Goal: Information Seeking & Learning: Learn about a topic

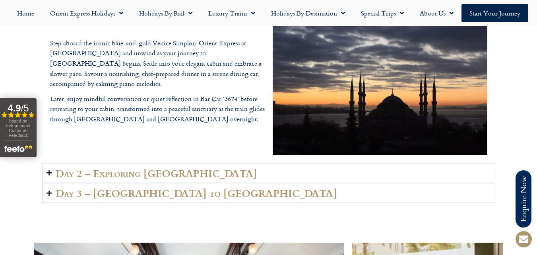
scroll to position [1152, 0]
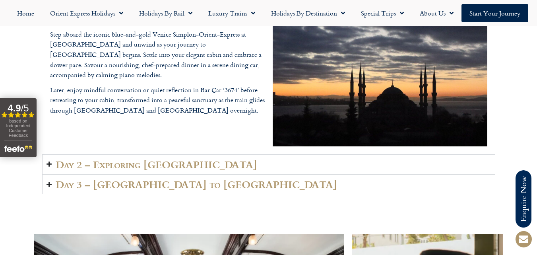
click at [114, 167] on h2 "Day 2 – Exploring [GEOGRAPHIC_DATA]" at bounding box center [156, 164] width 201 height 11
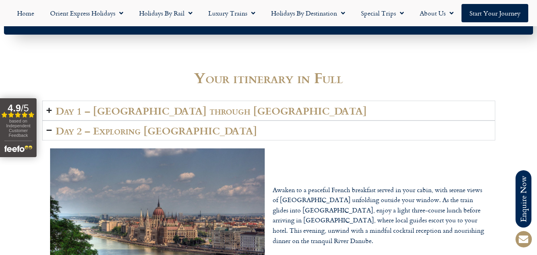
scroll to position [1033, 0]
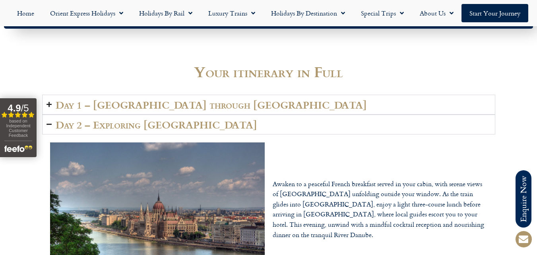
click at [52, 124] on summary "Day 2 – Exploring [GEOGRAPHIC_DATA]" at bounding box center [268, 124] width 453 height 20
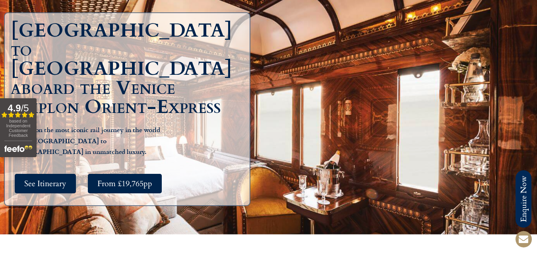
scroll to position [0, 0]
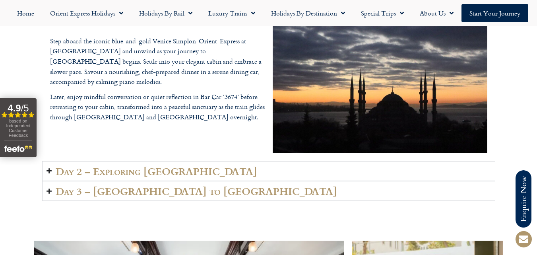
scroll to position [1192, 0]
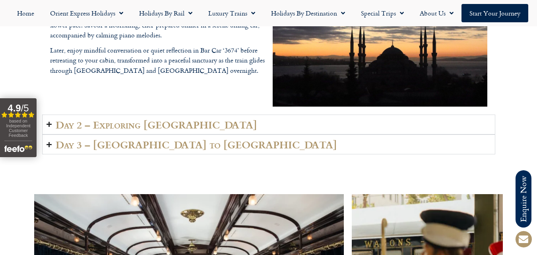
click at [49, 124] on icon "Accordion. Open links with Enter or Space, close with Escape, and navigate with…" at bounding box center [48, 124] width 5 height 6
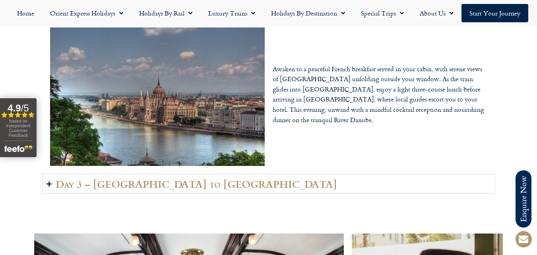
scroll to position [1112, 0]
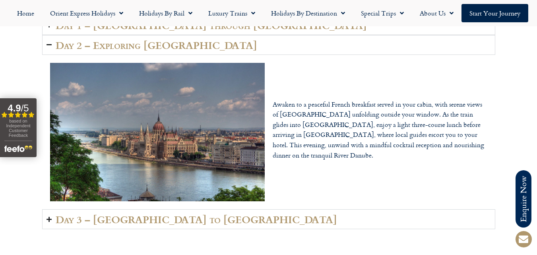
click at [50, 44] on icon "Accordion. Open links with Enter or Space, close with Escape, and navigate with…" at bounding box center [48, 45] width 5 height 6
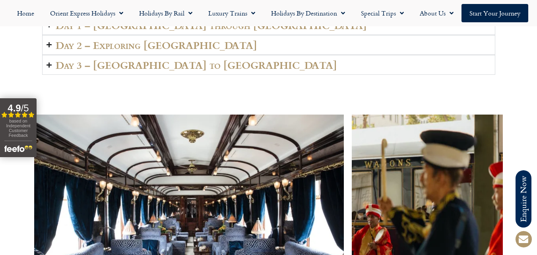
click at [51, 64] on icon "Accordion. Open links with Enter or Space, close with Escape, and navigate with…" at bounding box center [48, 65] width 5 height 6
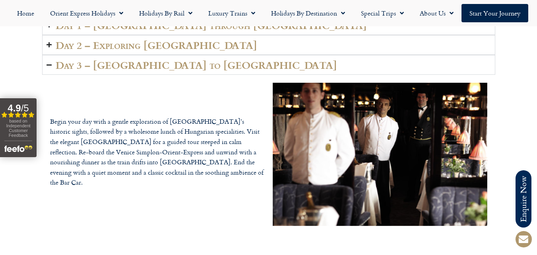
click at [53, 65] on summary "Day 3 – [GEOGRAPHIC_DATA] to [GEOGRAPHIC_DATA]" at bounding box center [268, 65] width 453 height 20
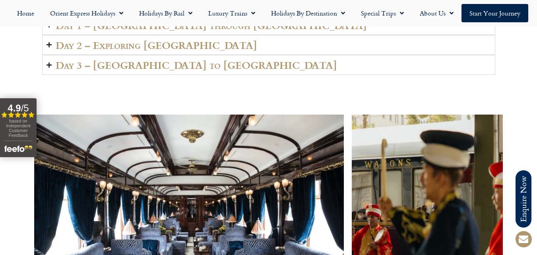
click at [50, 66] on icon "Accordion. Open links with Enter or Space, close with Escape, and navigate with…" at bounding box center [48, 65] width 5 height 6
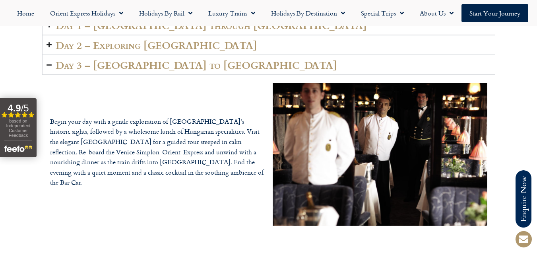
click at [51, 68] on icon "Accordion. Open links with Enter or Space, close with Escape, and navigate with…" at bounding box center [48, 65] width 5 height 6
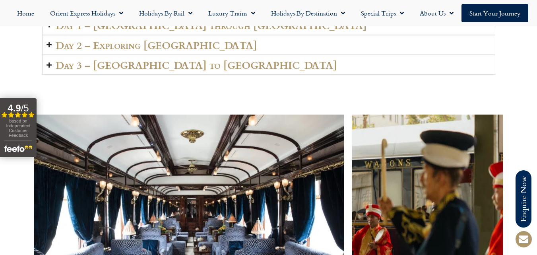
click at [50, 66] on icon "Accordion. Open links with Enter or Space, close with Escape, and navigate with…" at bounding box center [48, 65] width 5 height 6
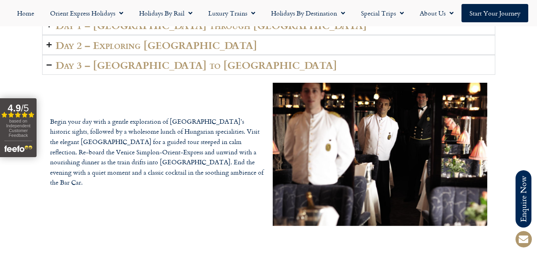
click at [50, 65] on icon "Accordion. Open links with Enter or Space, close with Escape, and navigate with…" at bounding box center [48, 65] width 5 height 6
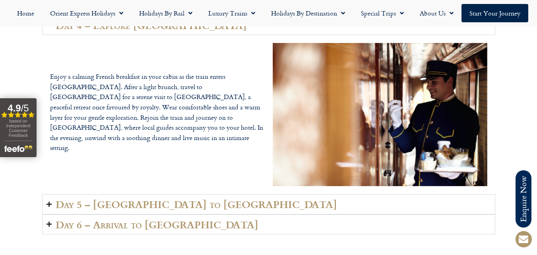
scroll to position [1589, 0]
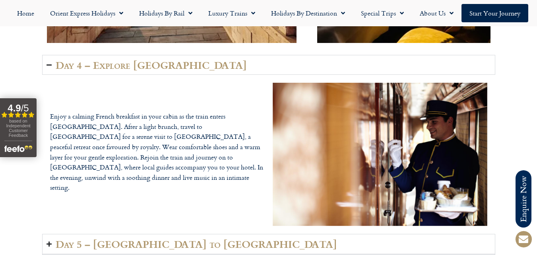
click at [51, 64] on icon "Accordion. Open links with Enter or Space, close with Escape, and navigate with…" at bounding box center [48, 65] width 5 height 6
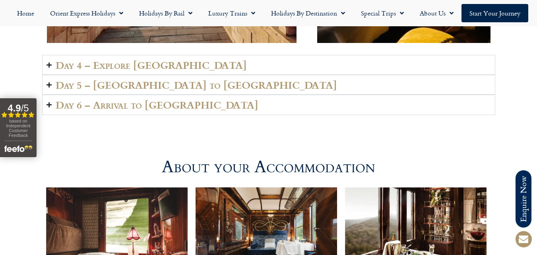
click at [51, 64] on icon "Accordion. Open links with Enter or Space, close with Escape, and navigate with…" at bounding box center [48, 65] width 5 height 6
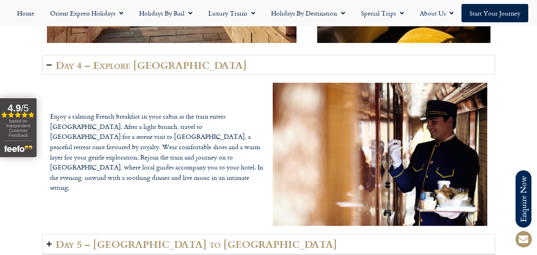
click at [50, 64] on icon "Accordion. Open links with Enter or Space, close with Escape, and navigate with…" at bounding box center [48, 65] width 5 height 6
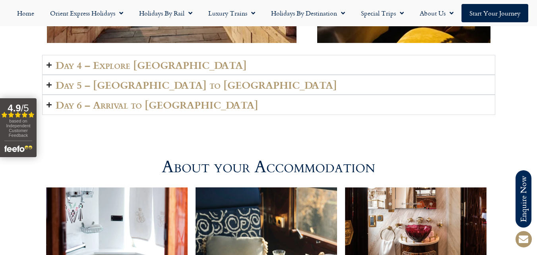
click at [53, 62] on summary "Day 4 – Explore [GEOGRAPHIC_DATA]" at bounding box center [268, 65] width 453 height 20
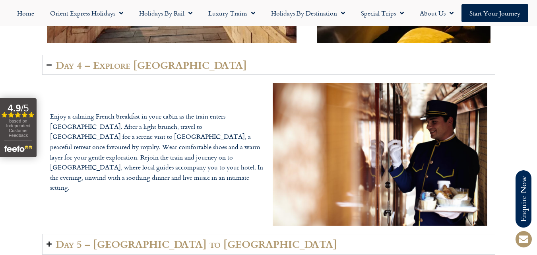
click at [53, 62] on summary "Day 4 – Explore [GEOGRAPHIC_DATA]" at bounding box center [268, 65] width 453 height 20
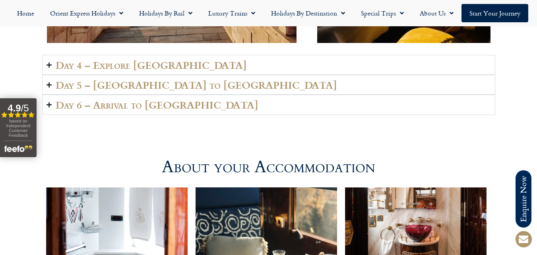
click at [50, 85] on icon "Accordion. Open links with Enter or Space, close with Escape, and navigate with…" at bounding box center [48, 85] width 5 height 6
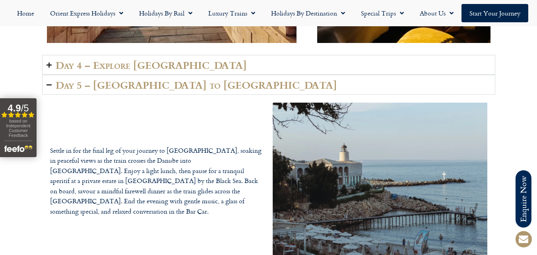
click at [54, 65] on summary "Day 4 – Explore [GEOGRAPHIC_DATA]" at bounding box center [268, 65] width 453 height 20
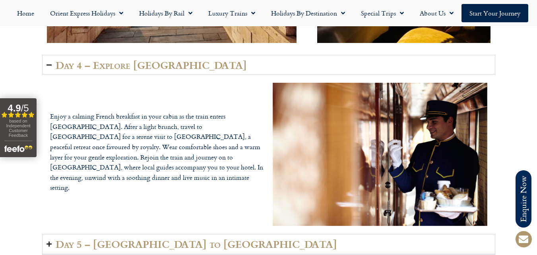
click at [48, 66] on icon "Accordion. Open links with Enter or Space, close with Escape, and navigate with…" at bounding box center [48, 65] width 5 height 6
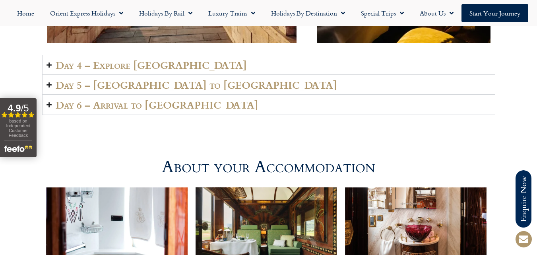
click at [53, 67] on summary "Day 4 – Explore [GEOGRAPHIC_DATA]" at bounding box center [268, 65] width 453 height 20
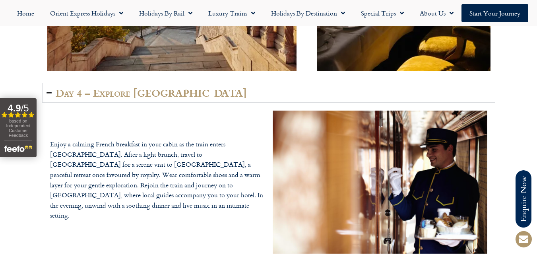
scroll to position [1550, 0]
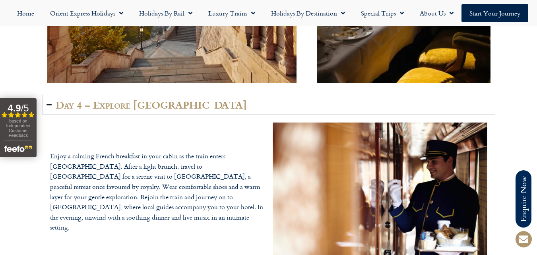
click at [50, 104] on icon "Accordion. Open links with Enter or Space, close with Escape, and navigate with…" at bounding box center [48, 105] width 5 height 6
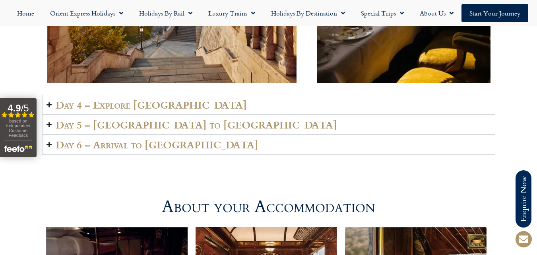
click at [48, 126] on icon "Accordion. Open links with Enter or Space, close with Escape, and navigate with…" at bounding box center [48, 125] width 5 height 6
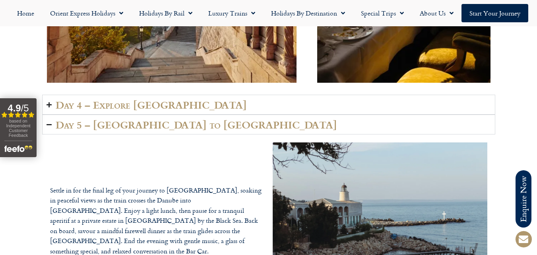
click at [52, 103] on summary "Day 4 – Explore [GEOGRAPHIC_DATA]" at bounding box center [268, 105] width 453 height 20
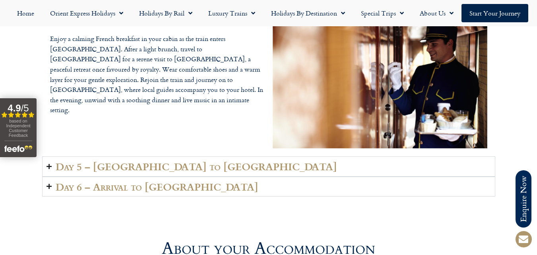
scroll to position [1708, 0]
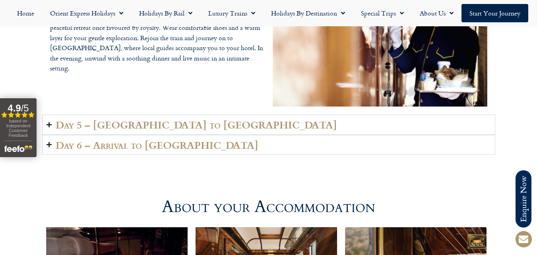
drag, startPoint x: 52, startPoint y: 125, endPoint x: 48, endPoint y: 128, distance: 4.6
click at [48, 127] on summary "Day 5 – [GEOGRAPHIC_DATA] to [GEOGRAPHIC_DATA]" at bounding box center [268, 124] width 453 height 20
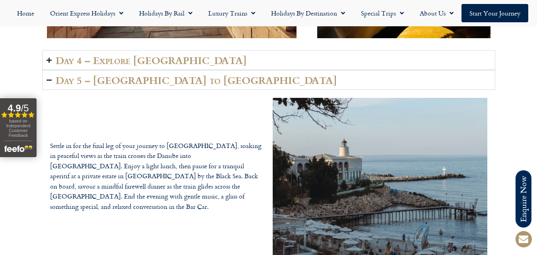
scroll to position [1589, 0]
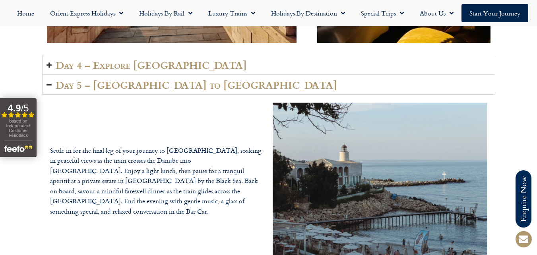
click at [54, 85] on summary "Day 5 – [GEOGRAPHIC_DATA] to [GEOGRAPHIC_DATA]" at bounding box center [268, 85] width 453 height 20
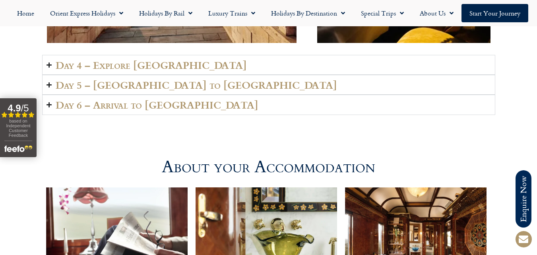
drag, startPoint x: 46, startPoint y: 104, endPoint x: 62, endPoint y: 104, distance: 15.5
click at [47, 104] on icon "Accordion. Open links with Enter or Space, close with Escape, and navigate with…" at bounding box center [48, 105] width 5 height 6
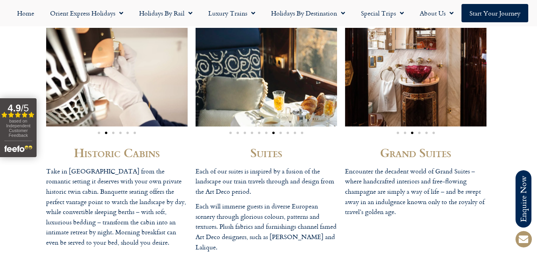
scroll to position [1867, 0]
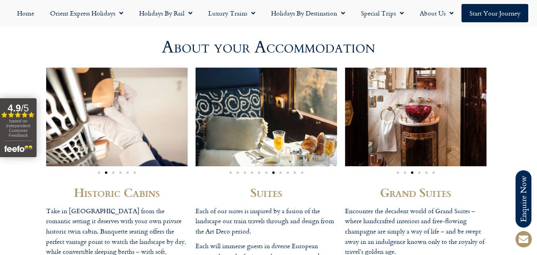
click at [112, 171] on div "Image Carousel" at bounding box center [116, 170] width 141 height 9
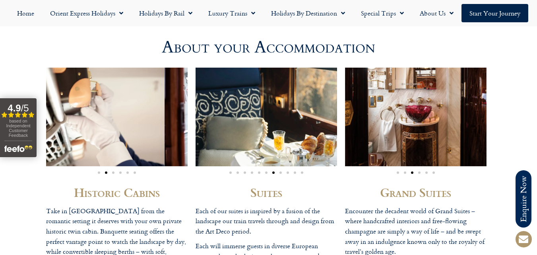
click at [112, 125] on img "2 / 6" at bounding box center [93, 117] width 141 height 98
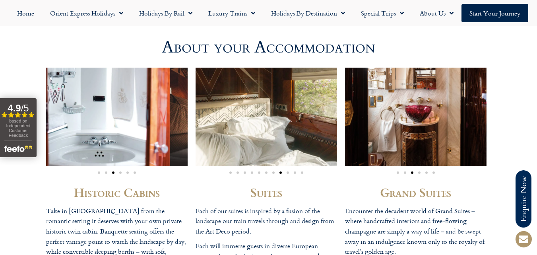
click at [107, 121] on img "3 / 6" at bounding box center [98, 117] width 141 height 98
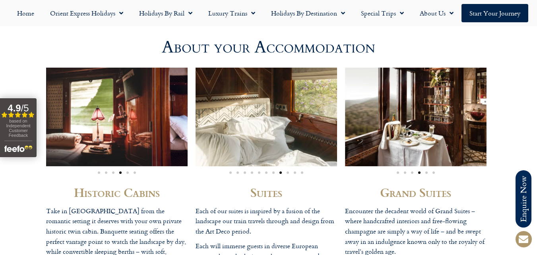
click at [100, 118] on img "4 / 6" at bounding box center [81, 117] width 141 height 98
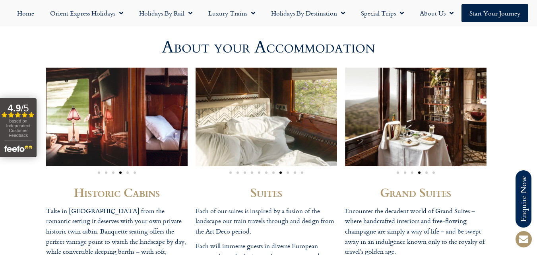
click at [77, 107] on img "4 / 6" at bounding box center [56, 117] width 141 height 98
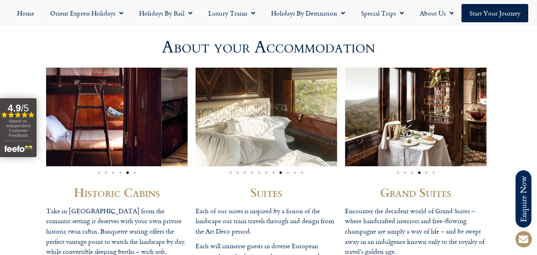
click at [81, 109] on img "5 / 6" at bounding box center [90, 117] width 141 height 98
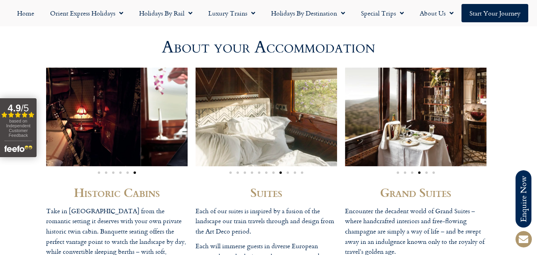
click at [81, 109] on img "6 / 6" at bounding box center [69, 117] width 141 height 98
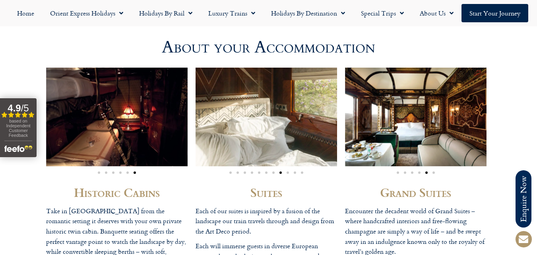
click at [221, 128] on img "8 / 11" at bounding box center [265, 117] width 141 height 98
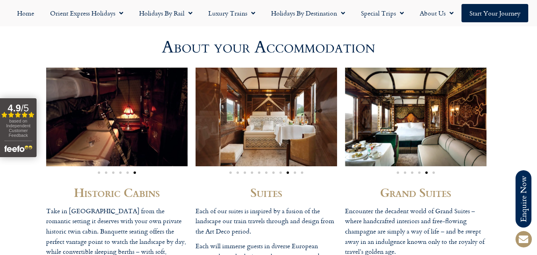
click at [222, 135] on img "9 / 11" at bounding box center [265, 117] width 141 height 98
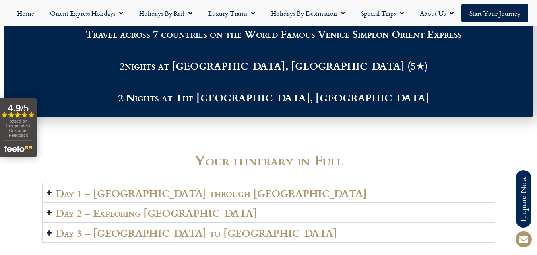
scroll to position [954, 0]
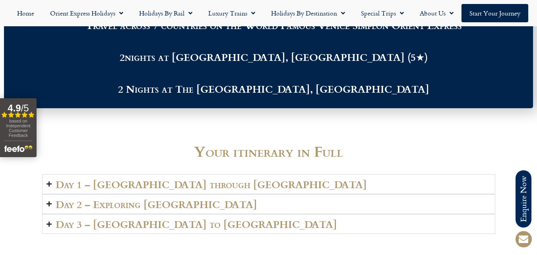
click at [49, 183] on icon "Accordion. Open links with Enter or Space, close with Escape, and navigate with…" at bounding box center [48, 184] width 5 height 6
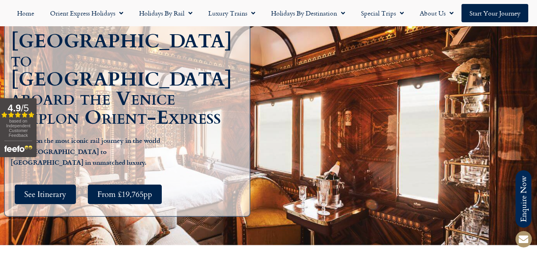
scroll to position [79, 0]
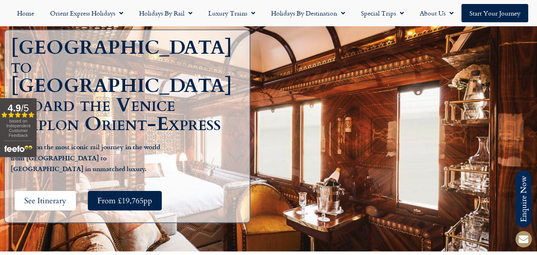
click at [60, 195] on span "See Itinerary" at bounding box center [45, 200] width 42 height 10
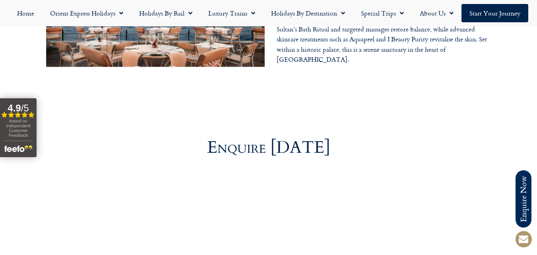
scroll to position [2622, 0]
